Goal: Task Accomplishment & Management: Use online tool/utility

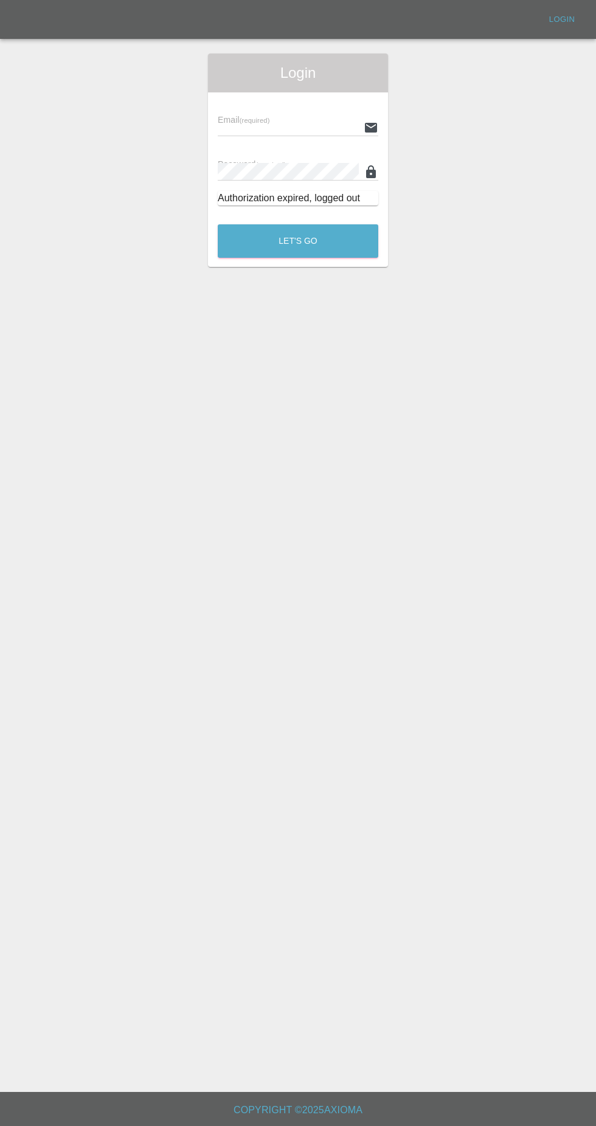
click at [243, 131] on input "text" at bounding box center [288, 128] width 141 height 18
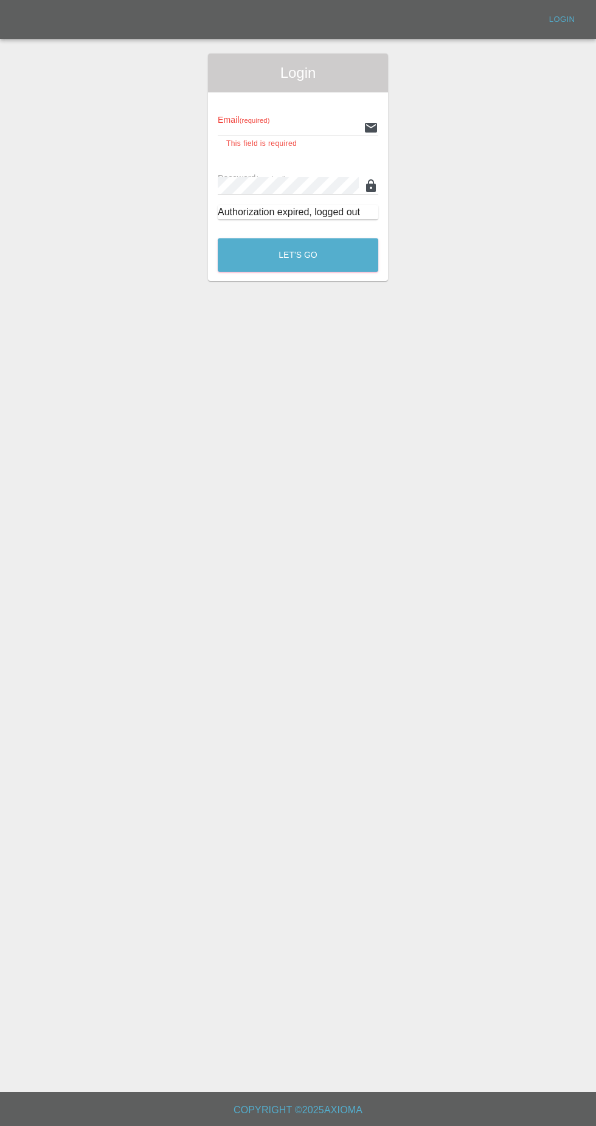
type input "[EMAIL_ADDRESS][DOMAIN_NAME]"
click at [218, 238] on button "Let's Go" at bounding box center [298, 254] width 160 height 33
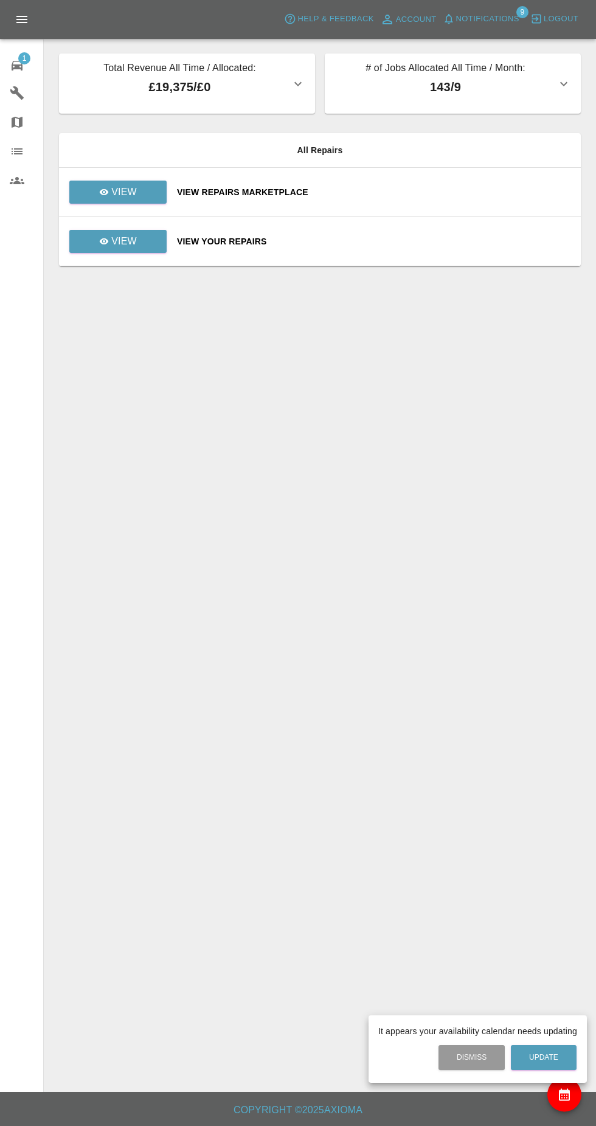
click at [112, 255] on div at bounding box center [298, 563] width 596 height 1126
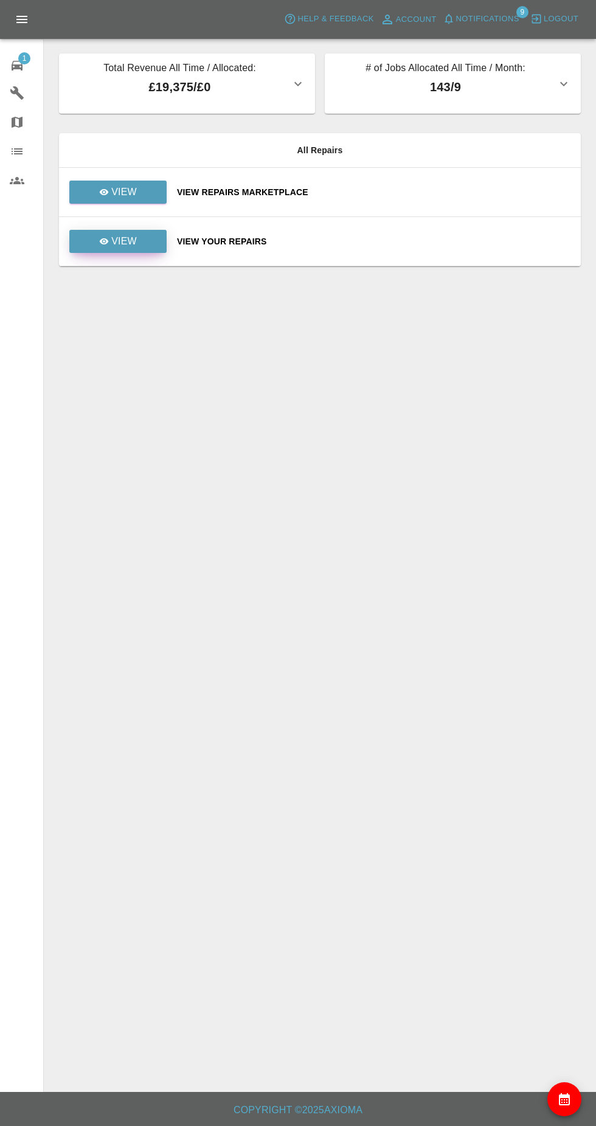
click at [113, 248] on p "View" at bounding box center [124, 241] width 26 height 15
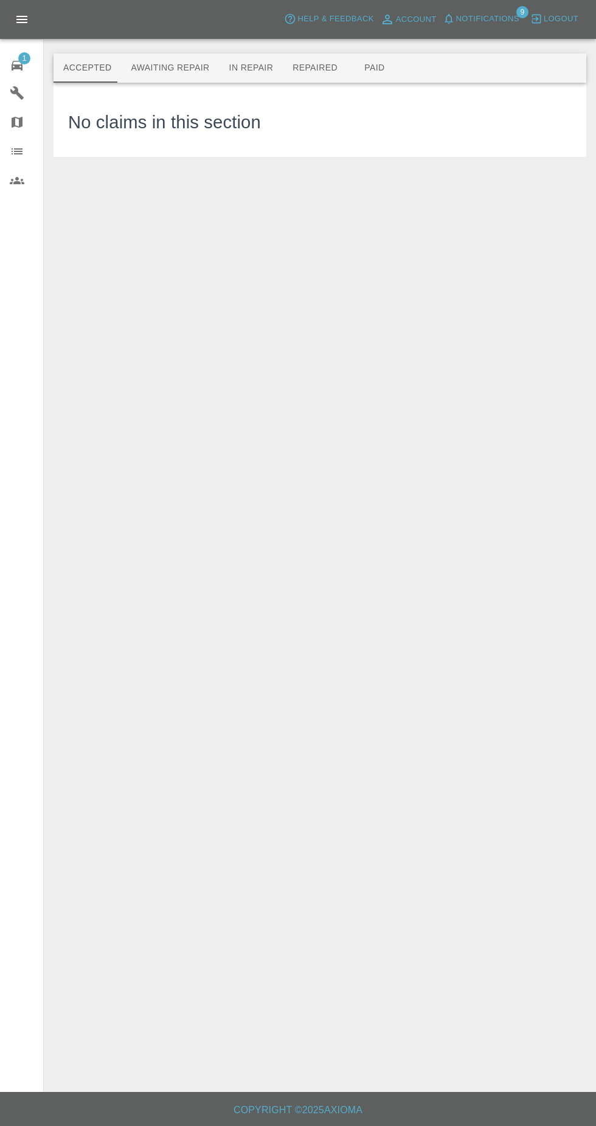
click at [153, 69] on button "Awaiting Repair" at bounding box center [170, 67] width 98 height 29
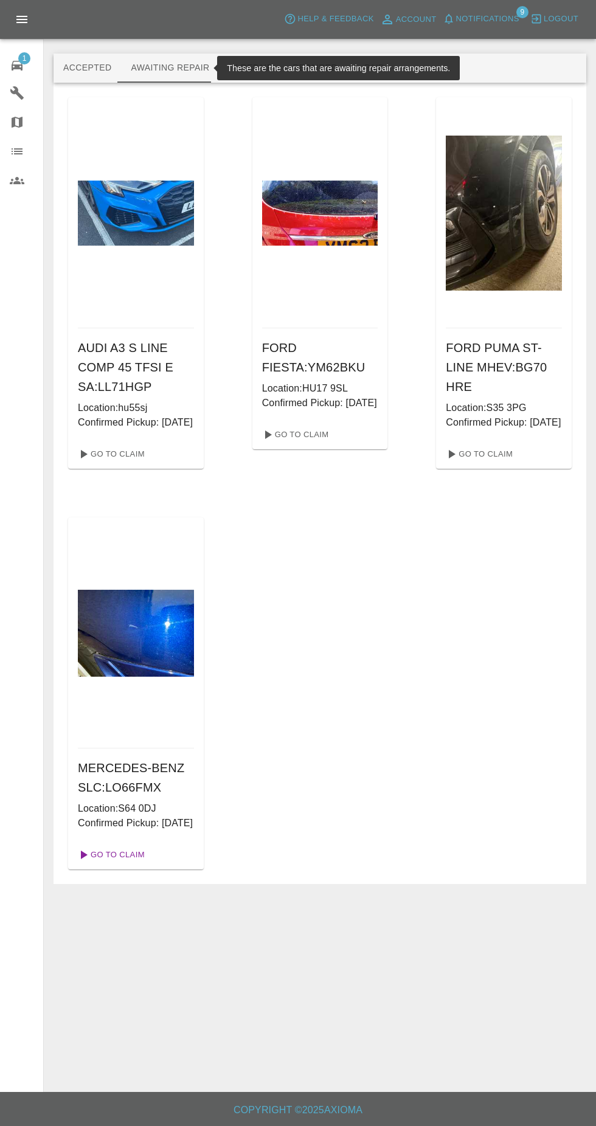
click at [106, 864] on link "Go To Claim" at bounding box center [110, 854] width 75 height 19
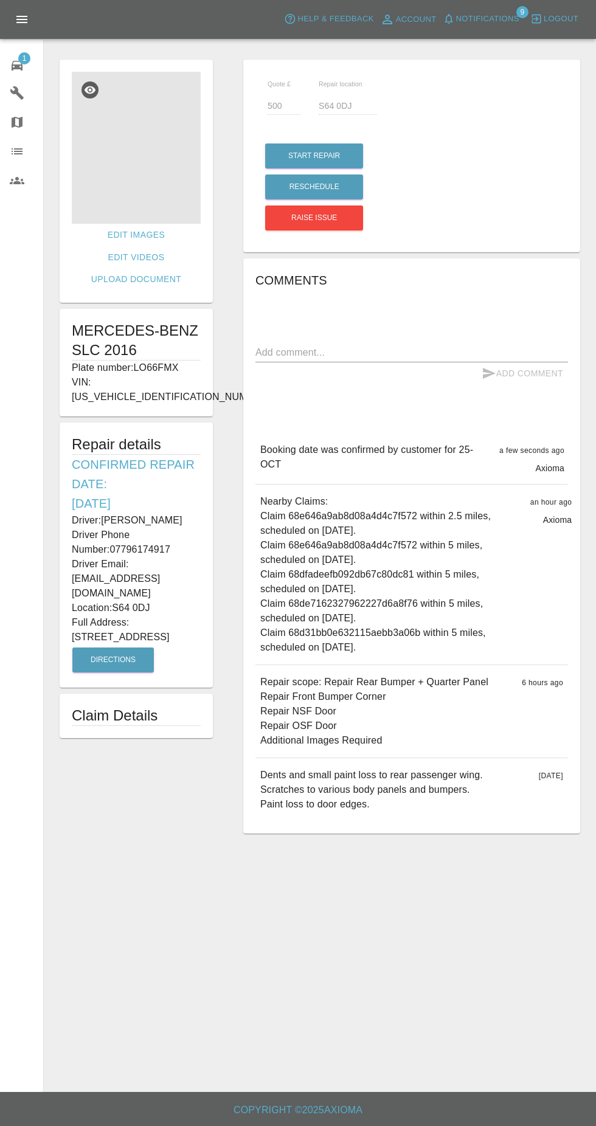
copy div "Driver: [PERSON_NAME] Driver Phone Number: 07796174917 Driver Email: [EMAIL_ADD…"
